Goal: Task Accomplishment & Management: Manage account settings

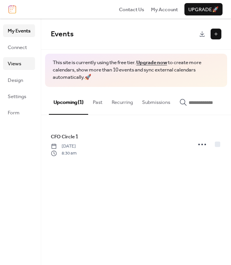
click at [14, 64] on span "Views" at bounding box center [14, 64] width 13 height 8
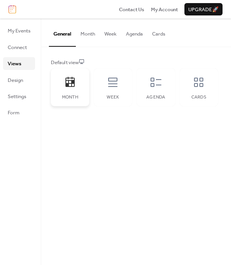
click at [67, 84] on icon at bounding box center [70, 82] width 9 height 10
click at [21, 82] on span "Design" at bounding box center [15, 80] width 15 height 8
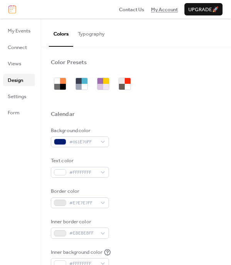
click at [157, 9] on span "My Account" at bounding box center [164, 10] width 27 height 8
click at [21, 98] on span "Settings" at bounding box center [17, 97] width 19 height 8
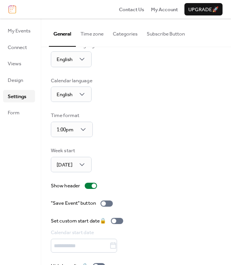
scroll to position [34, 0]
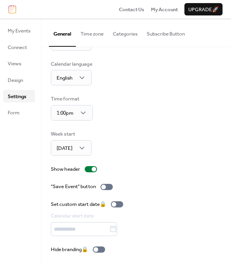
click at [96, 32] on button "Time zone" at bounding box center [92, 32] width 32 height 27
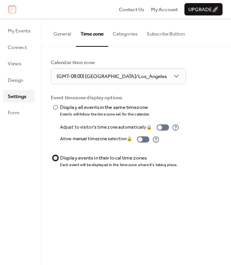
click at [58, 158] on div "​" at bounding box center [55, 158] width 8 height 8
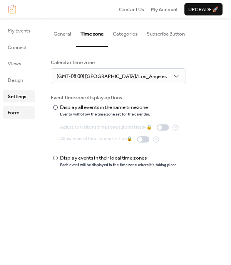
click at [11, 112] on span "Form" at bounding box center [14, 113] width 12 height 8
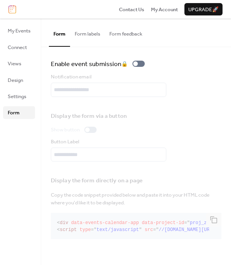
click at [131, 35] on button "Form feedback" at bounding box center [126, 32] width 42 height 27
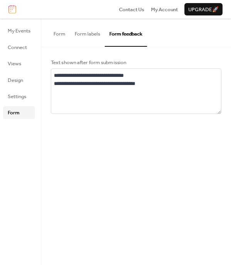
click at [90, 36] on button "Form labels" at bounding box center [87, 32] width 35 height 27
